Goal: Task Accomplishment & Management: Use online tool/utility

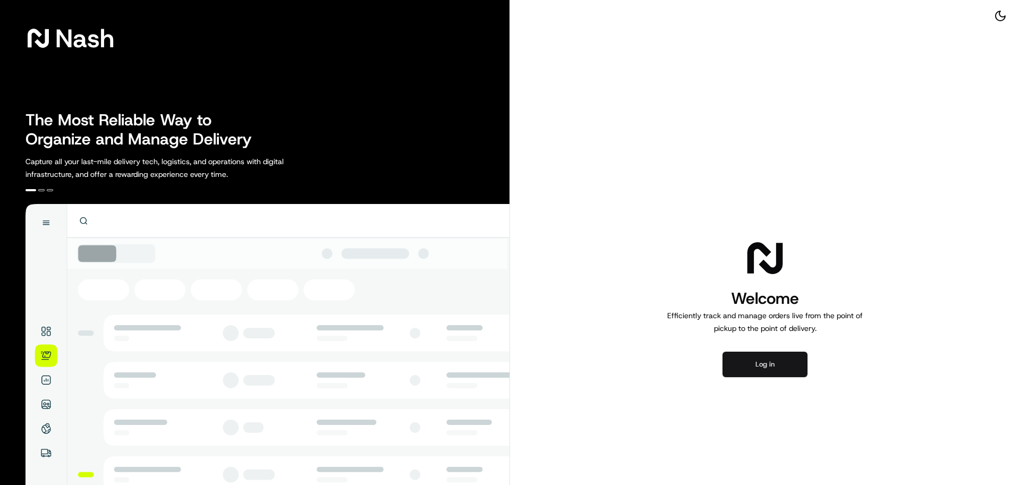
click at [782, 355] on button "Log in" at bounding box center [765, 365] width 85 height 26
